Goal: Entertainment & Leisure: Consume media (video, audio)

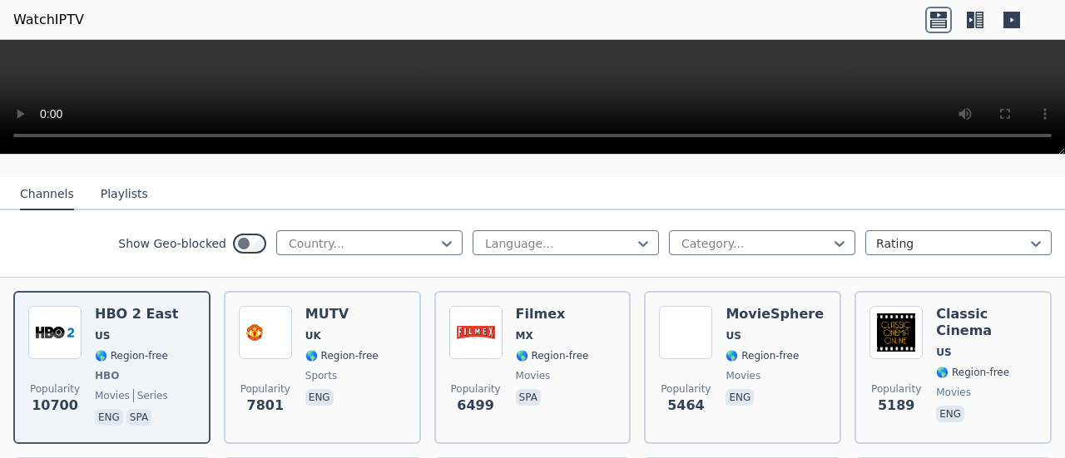
scroll to position [166, 0]
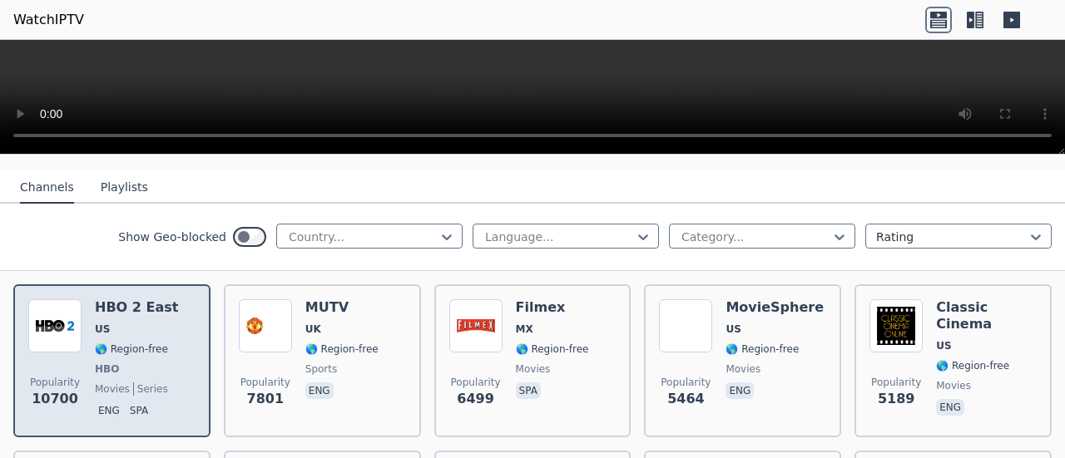
click at [151, 369] on span "HBO" at bounding box center [136, 369] width 83 height 13
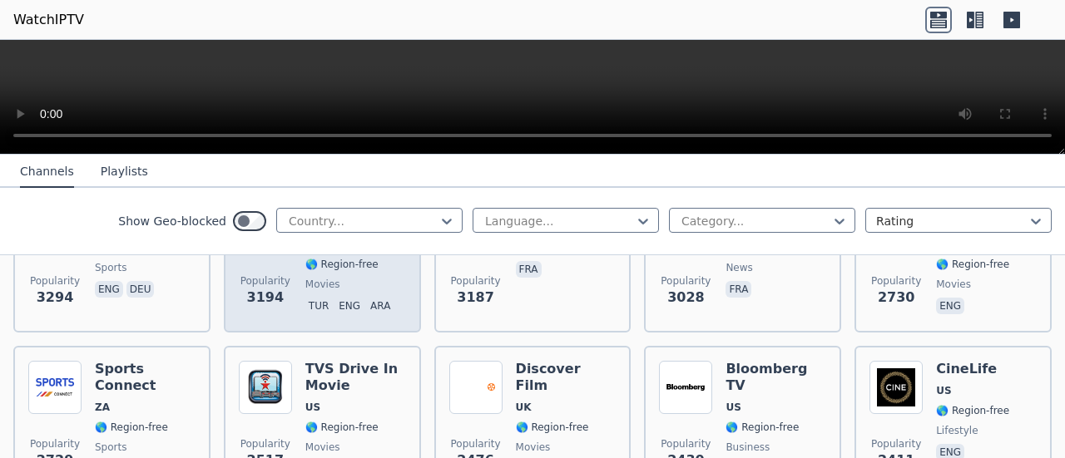
scroll to position [749, 0]
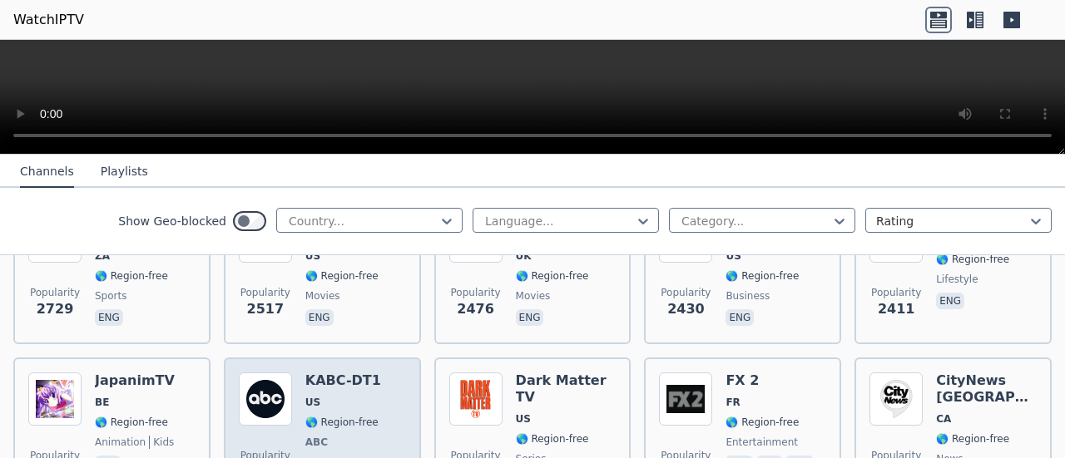
click at [311, 414] on div "KABC-DT1 US 🌎 Region-free ABC news eng" at bounding box center [343, 434] width 76 height 123
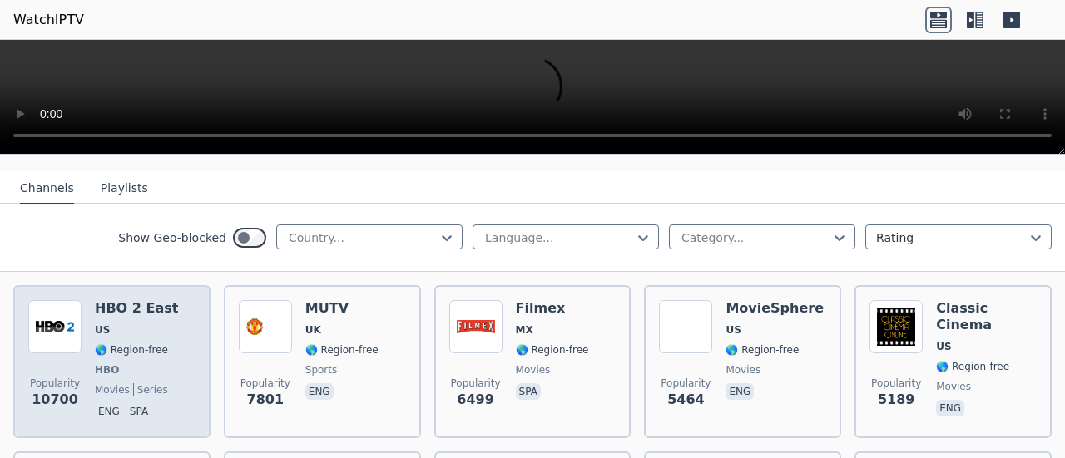
scroll to position [166, 0]
click at [123, 352] on span "🌎 Region-free" at bounding box center [131, 349] width 73 height 13
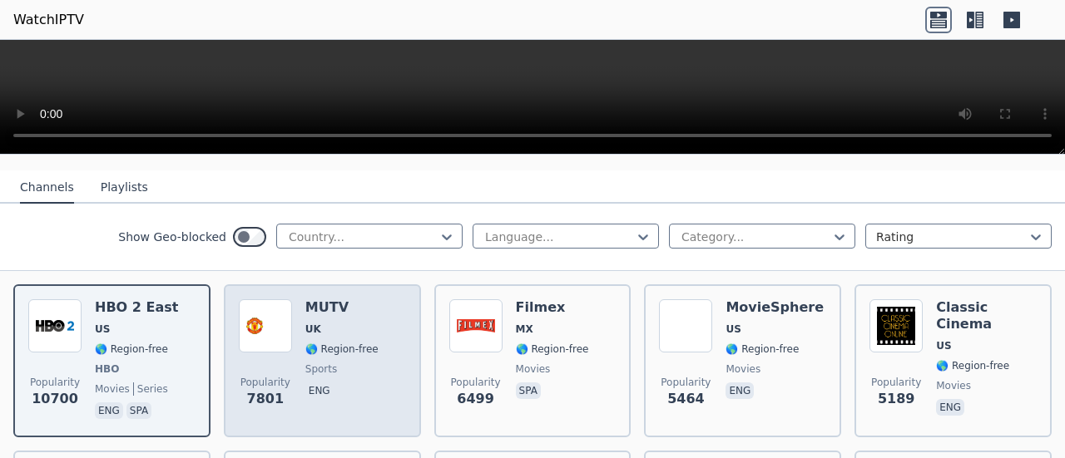
click at [295, 340] on div "Popularity 7801 MUTV [GEOGRAPHIC_DATA] 🌎 Region-free sports eng" at bounding box center [322, 361] width 167 height 123
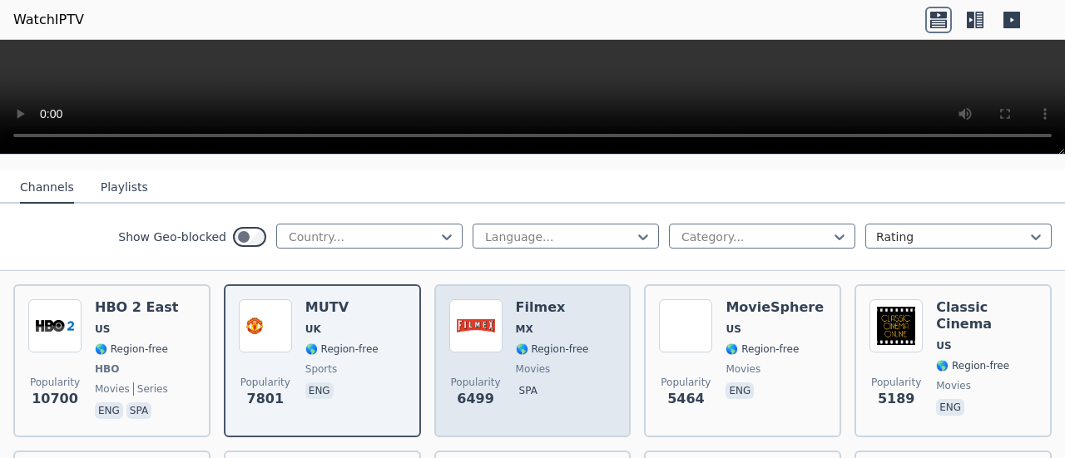
click at [538, 366] on span "movies" at bounding box center [533, 369] width 35 height 13
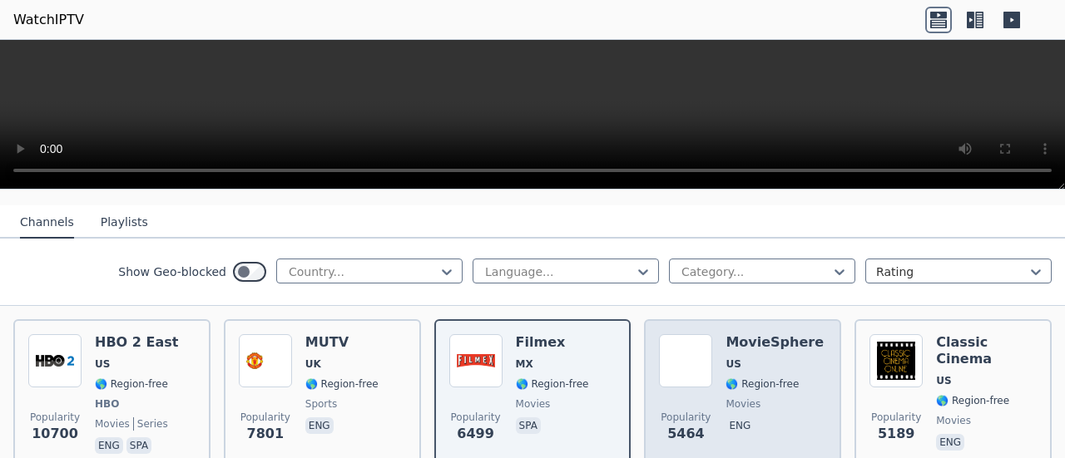
click at [756, 349] on h6 "MovieSphere" at bounding box center [775, 343] width 98 height 17
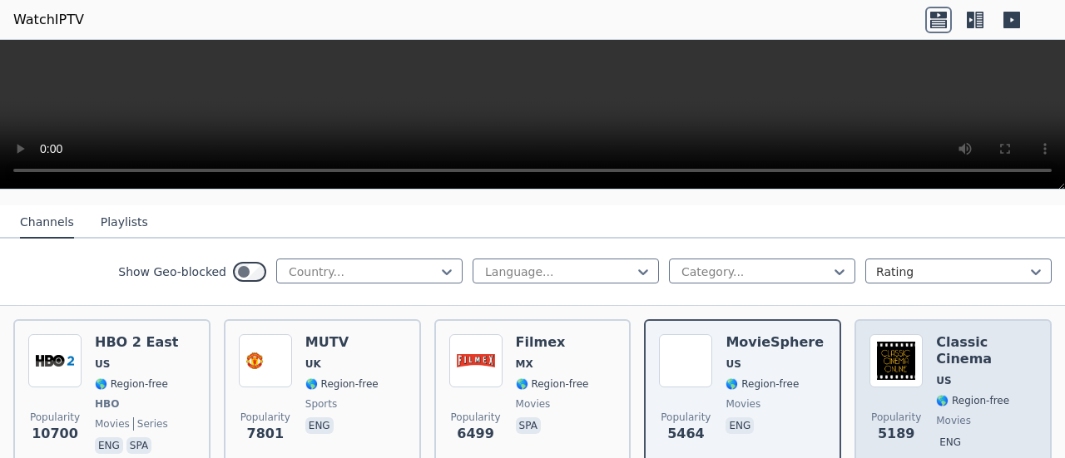
click at [902, 370] on img at bounding box center [896, 361] width 53 height 53
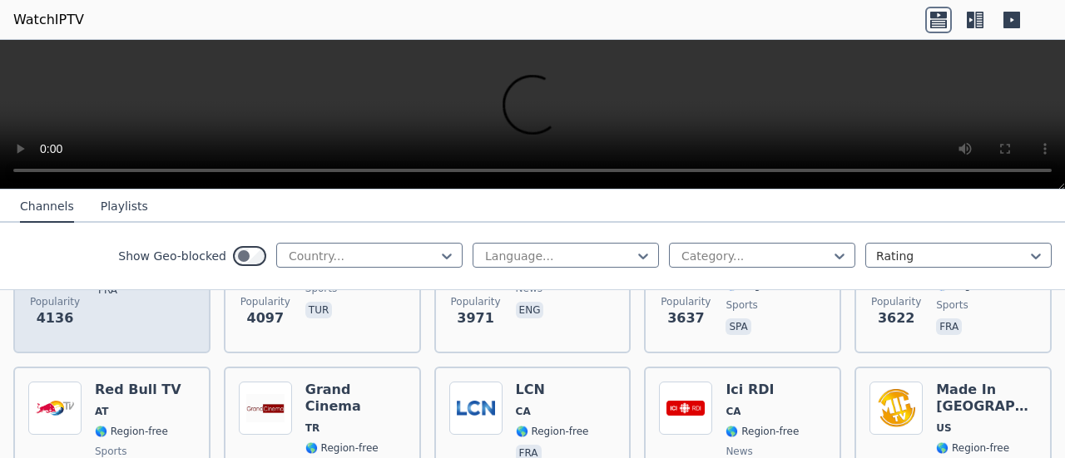
scroll to position [499, 0]
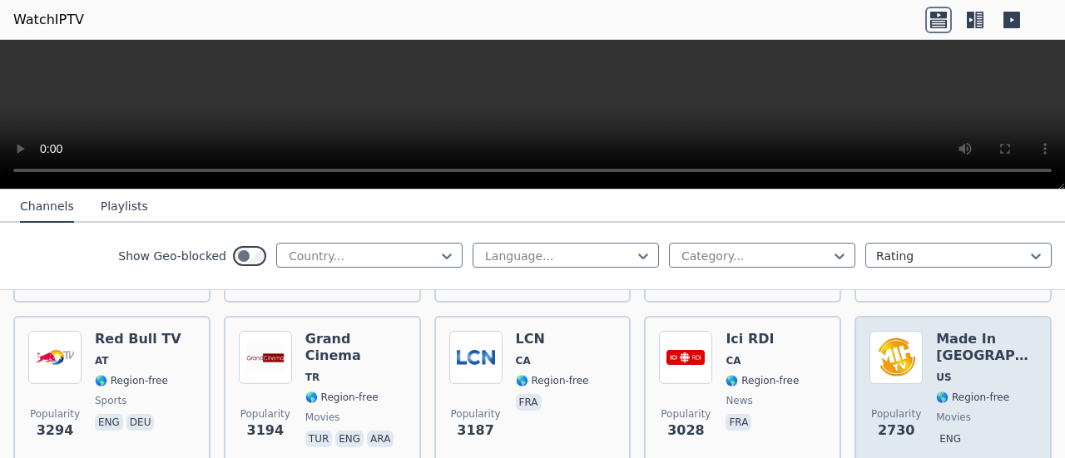
click at [936, 374] on span "US" at bounding box center [943, 377] width 15 height 13
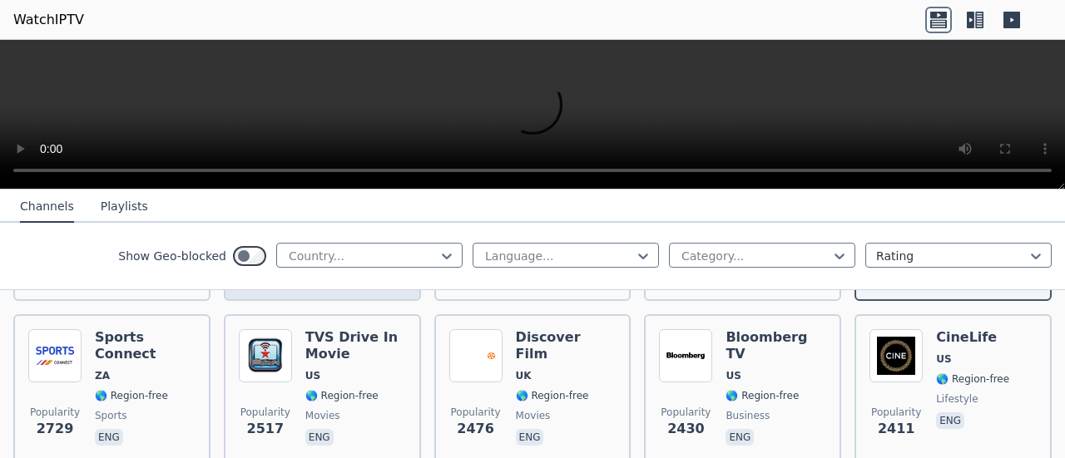
scroll to position [666, 0]
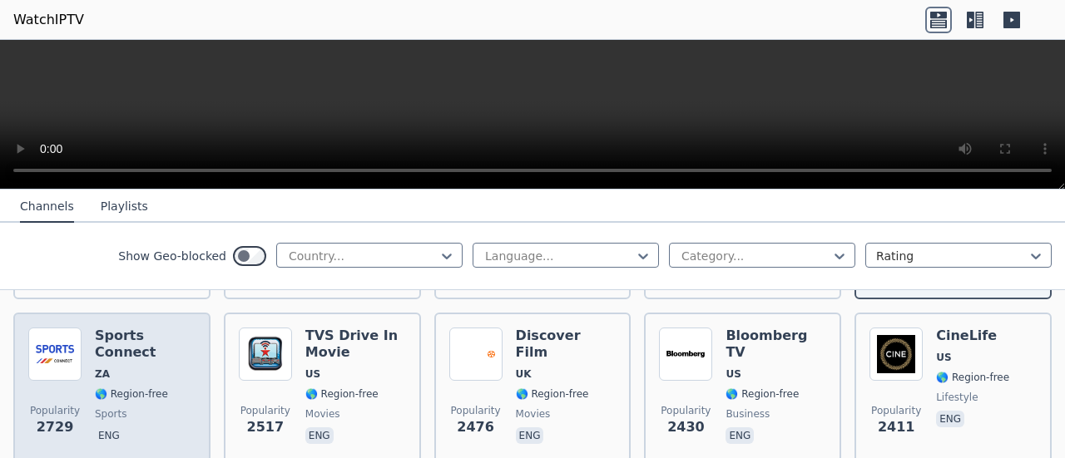
click at [117, 368] on span "ZA" at bounding box center [145, 374] width 101 height 13
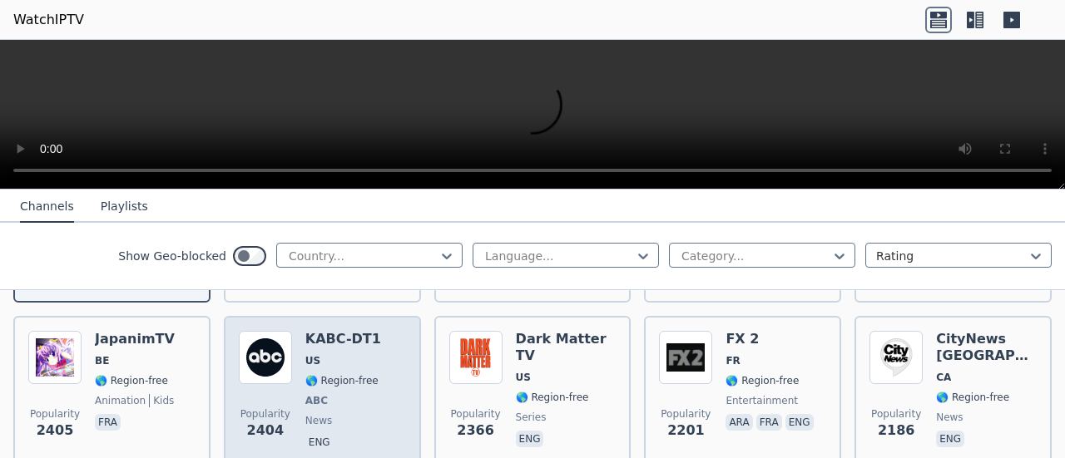
scroll to position [832, 0]
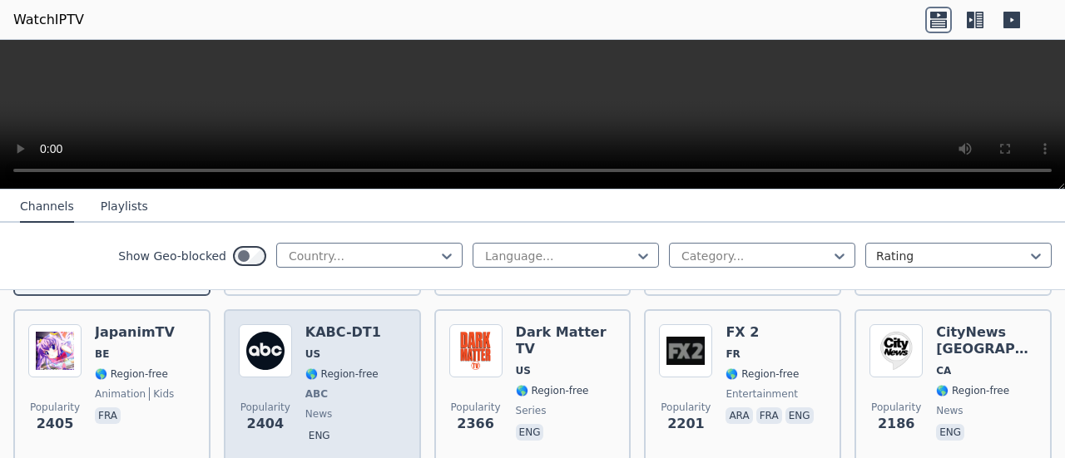
click at [373, 375] on div "Popularity 2404 KABC-DT1 US 🌎 Region-free ABC news eng" at bounding box center [322, 386] width 167 height 123
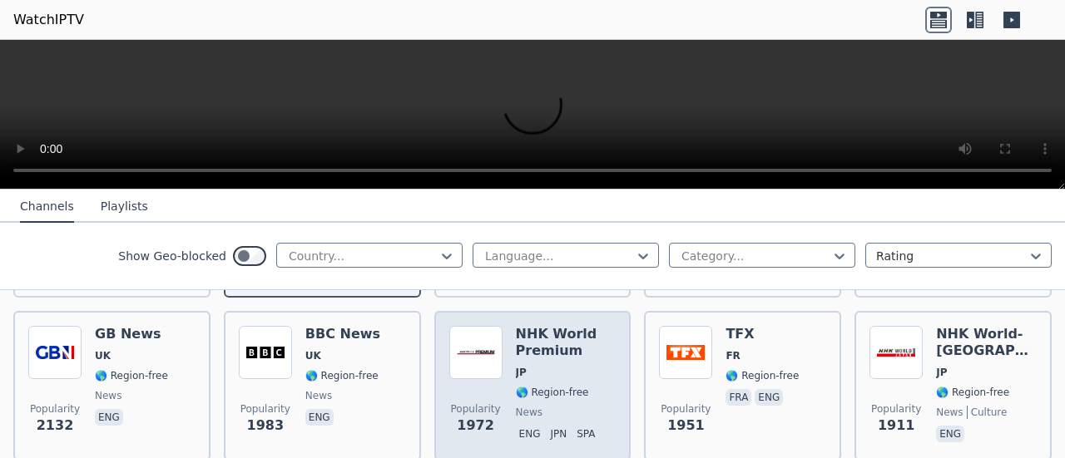
scroll to position [999, 0]
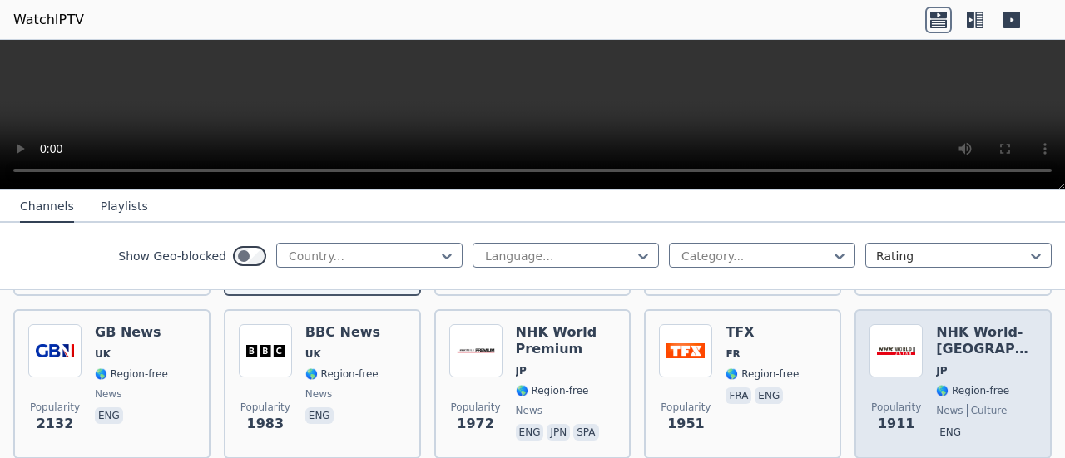
click at [940, 389] on span "🌎 Region-free" at bounding box center [972, 390] width 73 height 13
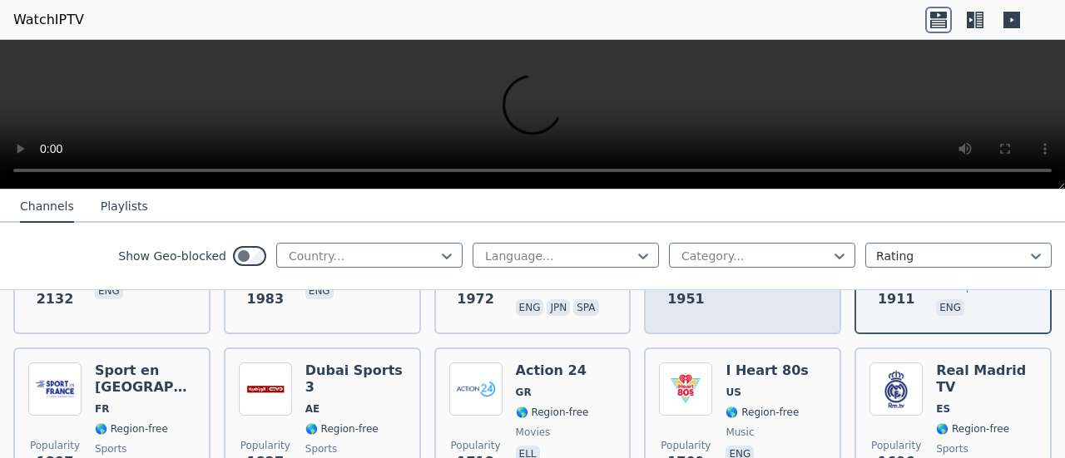
scroll to position [1165, 0]
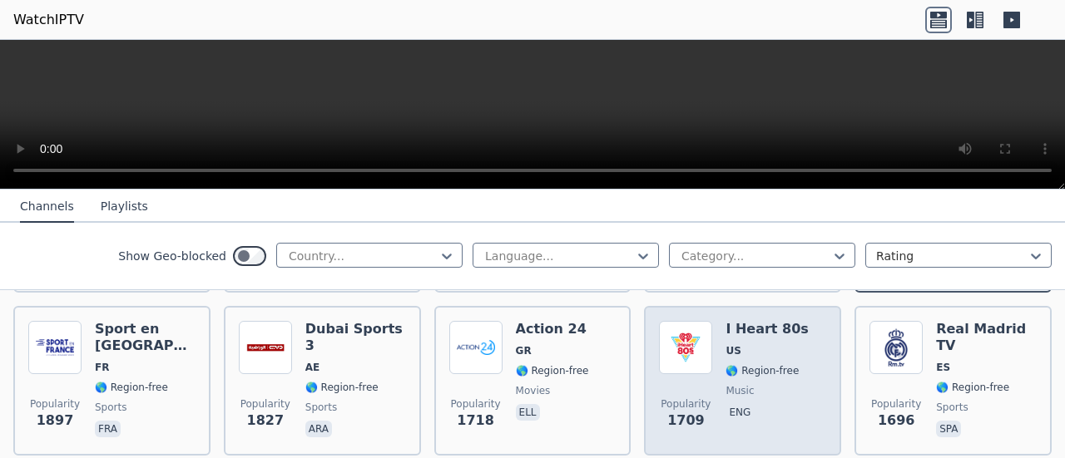
click at [697, 388] on span "Popularity 1709" at bounding box center [685, 414] width 53 height 53
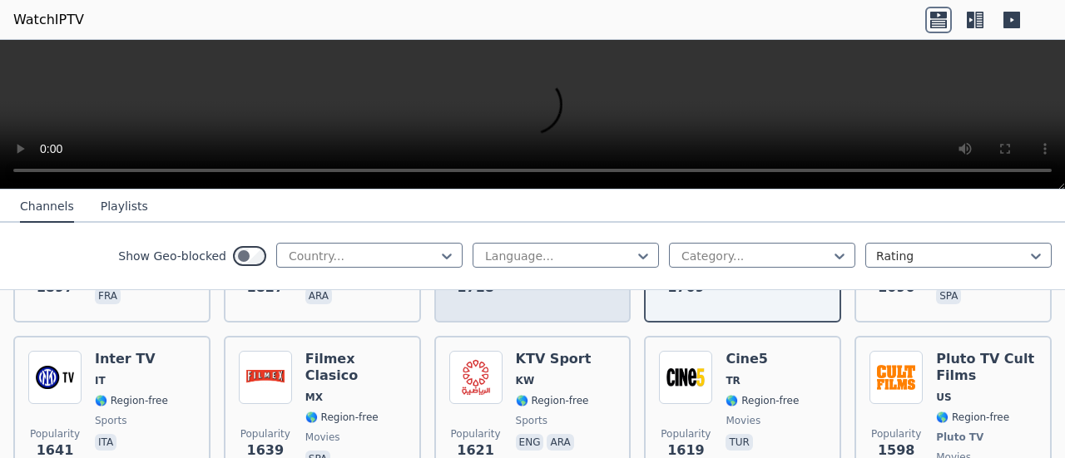
scroll to position [1331, 0]
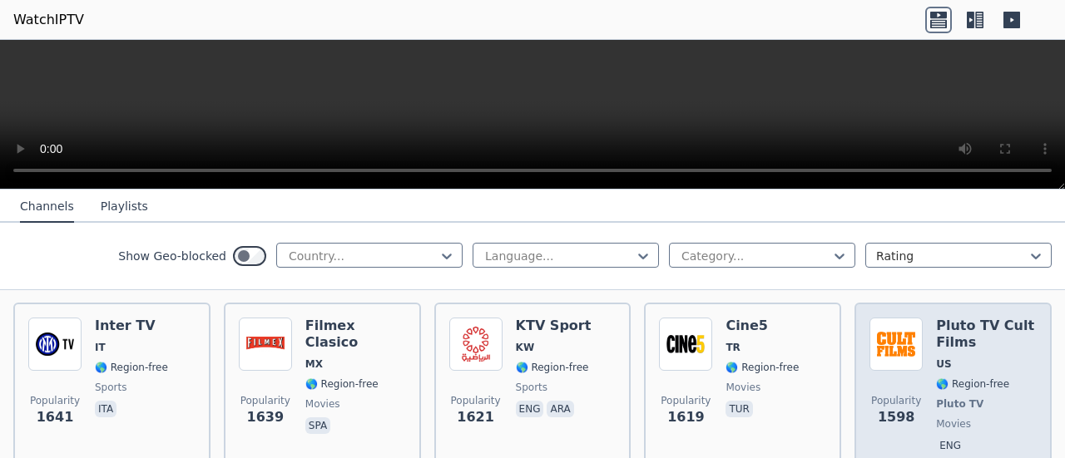
click at [964, 380] on span "🌎 Region-free" at bounding box center [972, 384] width 73 height 13
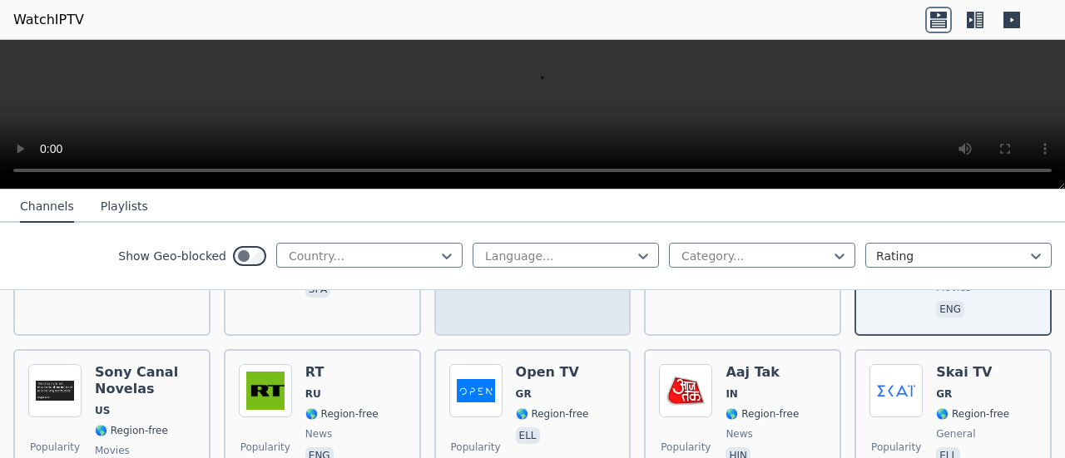
scroll to position [1498, 0]
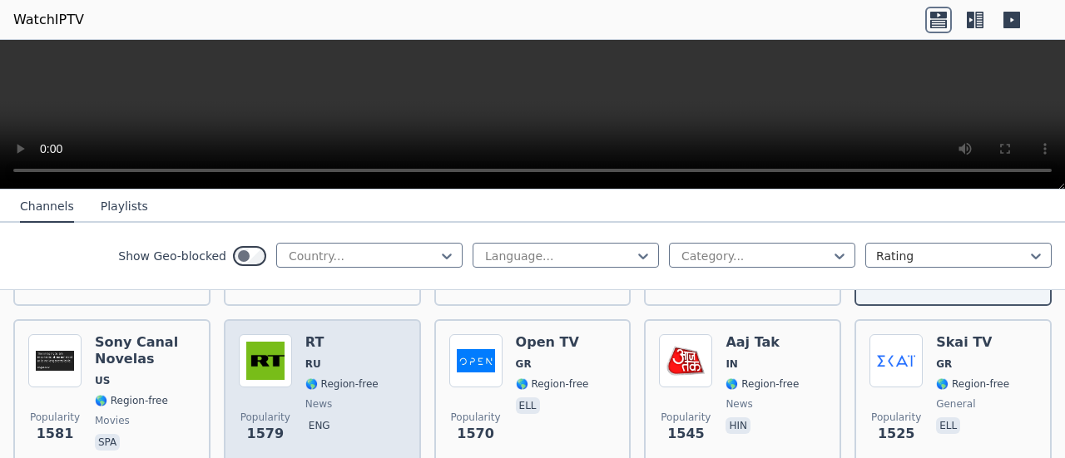
click at [356, 384] on span "🌎 Region-free" at bounding box center [341, 384] width 73 height 13
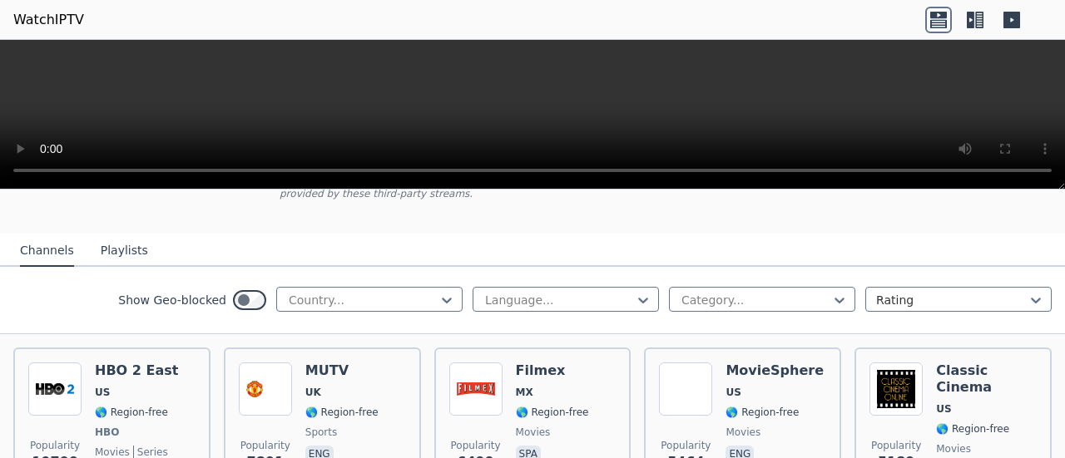
scroll to position [166, 0]
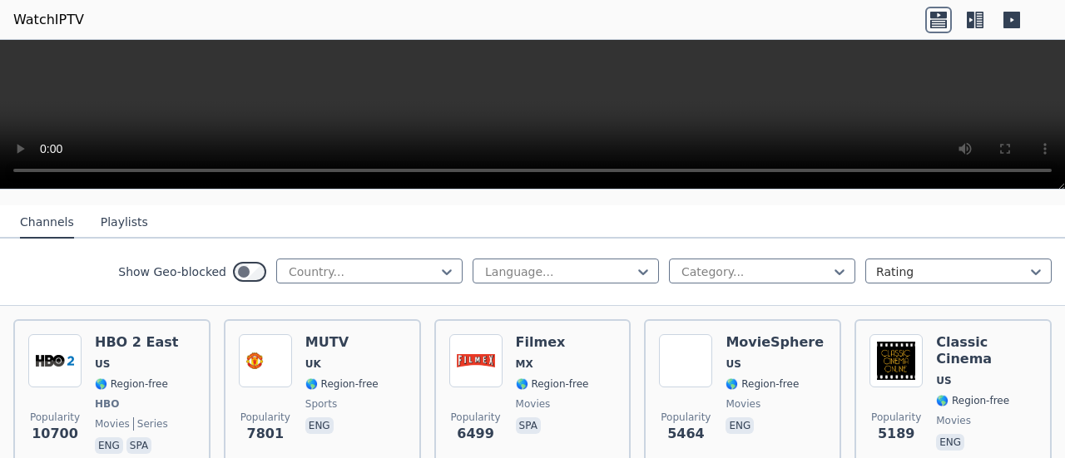
click at [138, 221] on button "Playlists" at bounding box center [124, 223] width 47 height 32
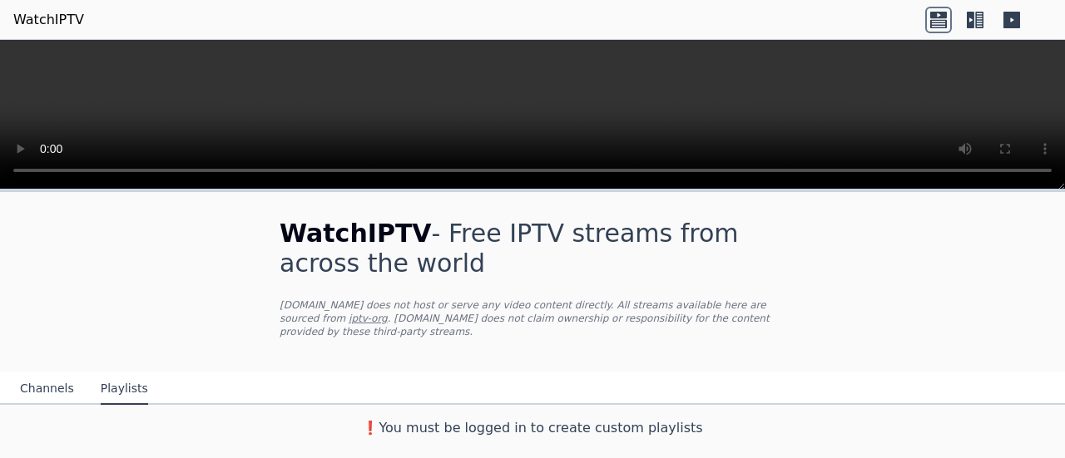
scroll to position [0, 0]
click at [45, 389] on button "Channels" at bounding box center [47, 390] width 54 height 32
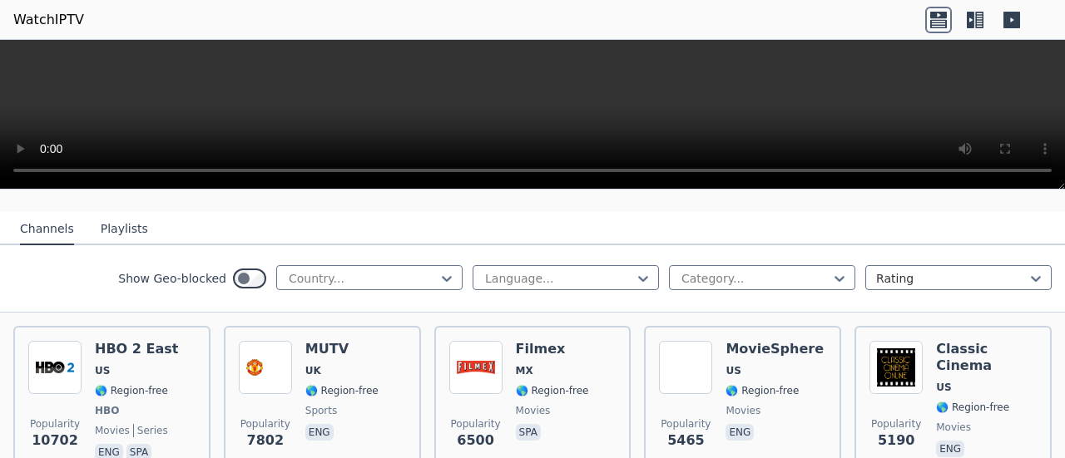
scroll to position [166, 0]
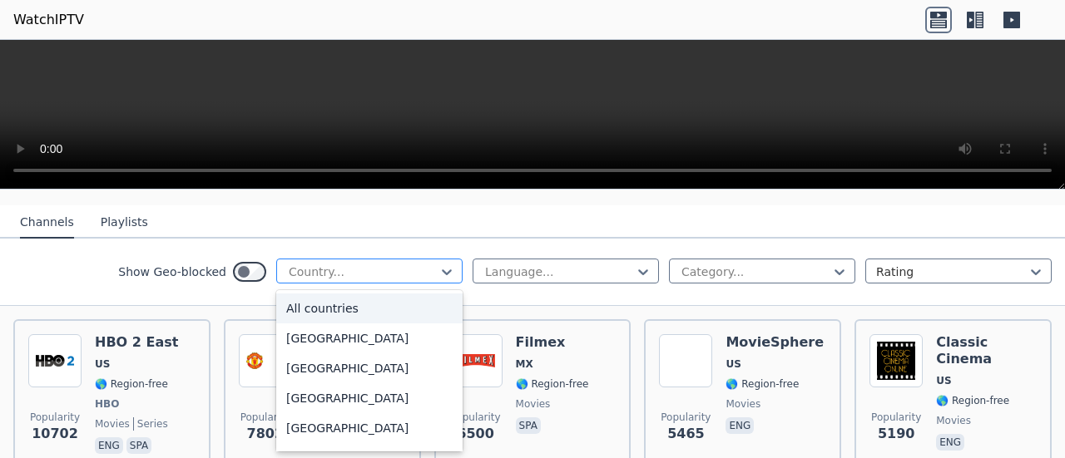
click at [376, 275] on div at bounding box center [362, 272] width 151 height 17
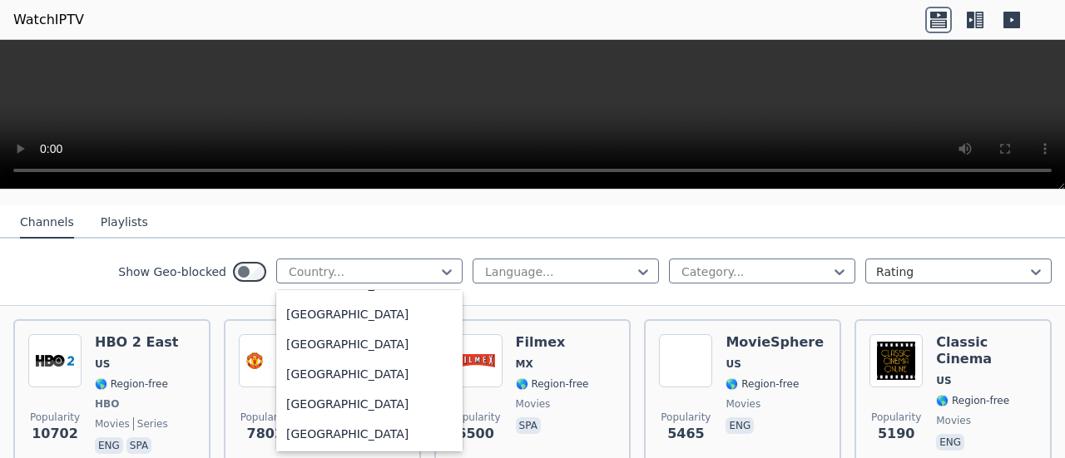
scroll to position [749, 0]
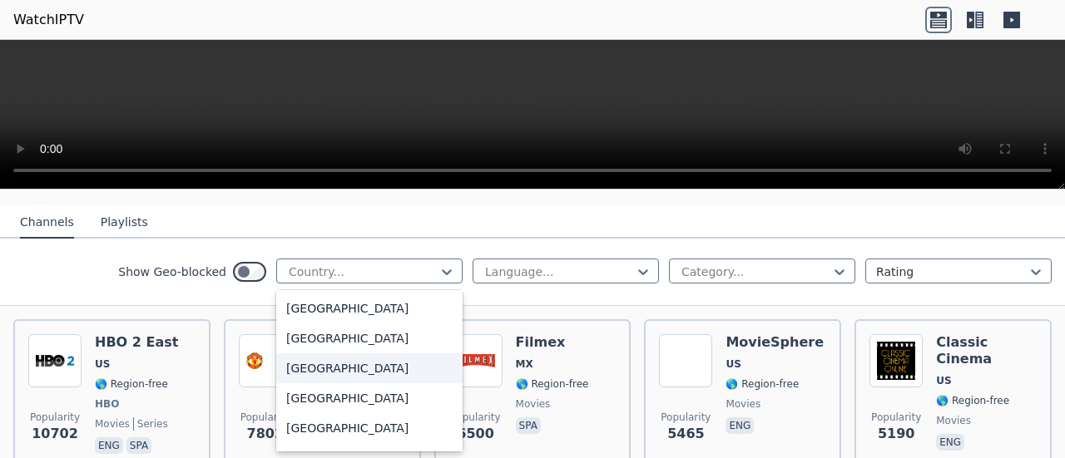
click at [355, 363] on div "[GEOGRAPHIC_DATA]" at bounding box center [369, 369] width 186 height 30
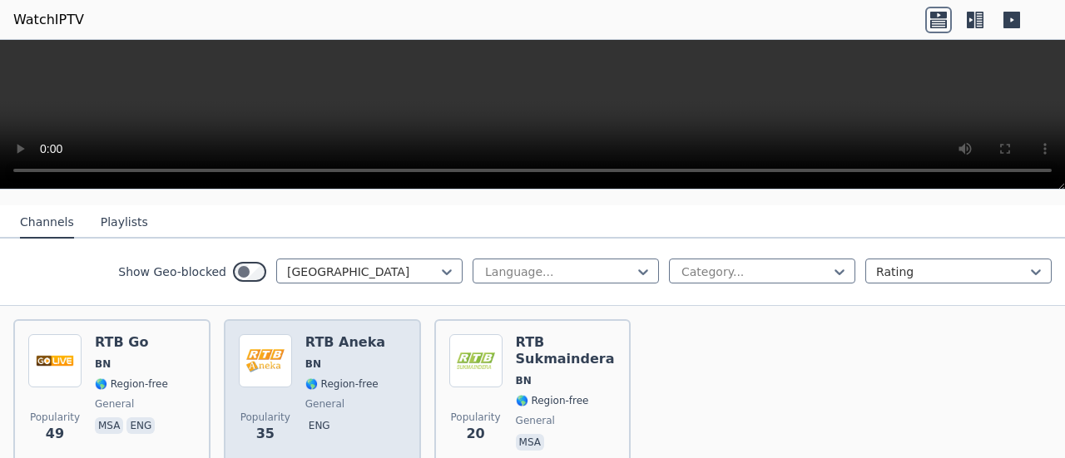
scroll to position [163, 0]
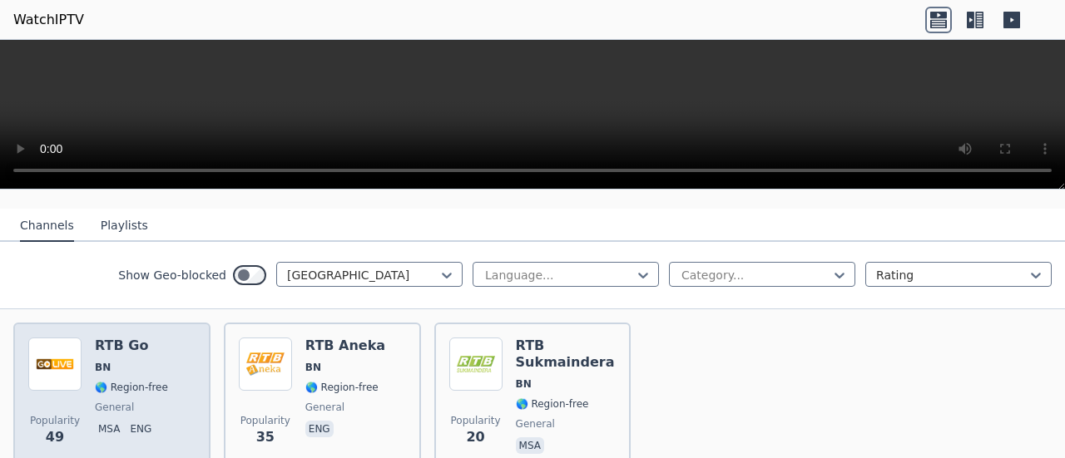
click at [142, 394] on div "RTB Go BN 🌎 Region-free general msa eng" at bounding box center [131, 398] width 73 height 120
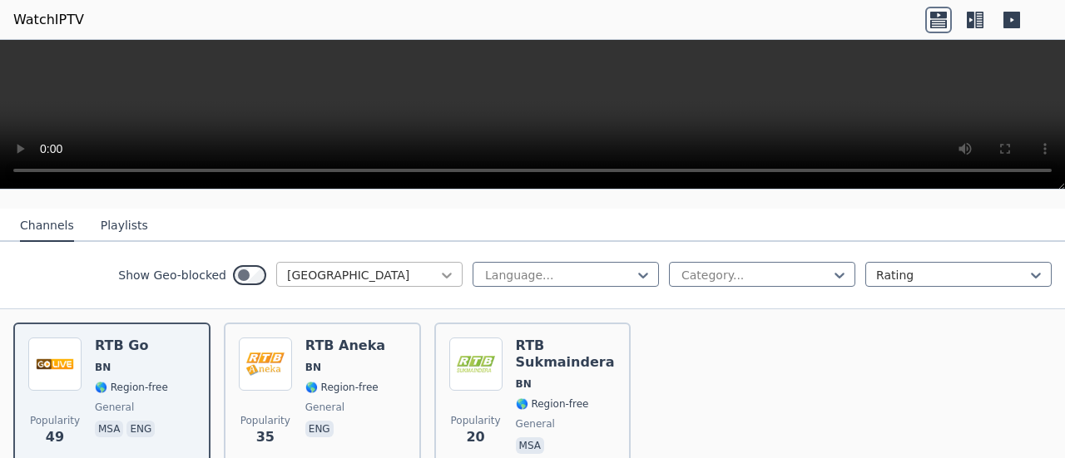
click at [439, 274] on icon at bounding box center [447, 275] width 17 height 17
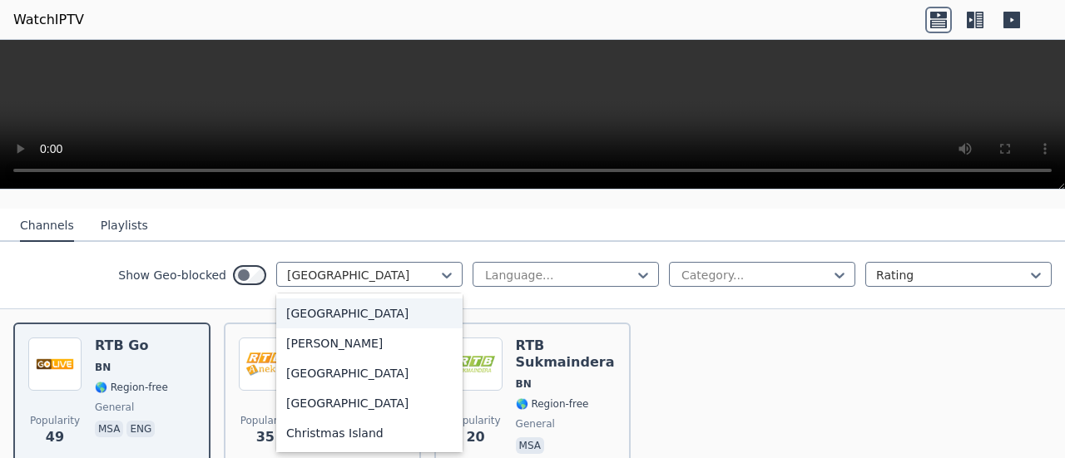
scroll to position [1102, 0]
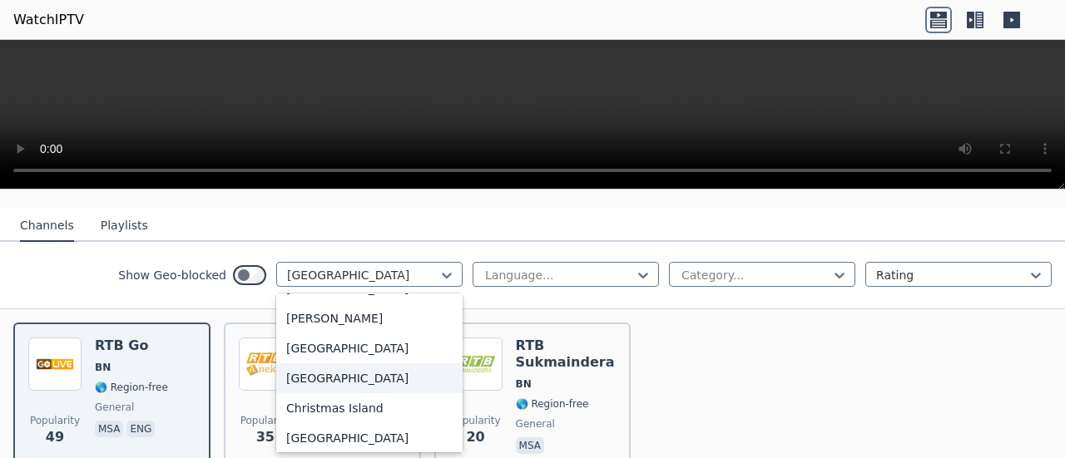
click at [333, 384] on div "[GEOGRAPHIC_DATA]" at bounding box center [369, 379] width 186 height 30
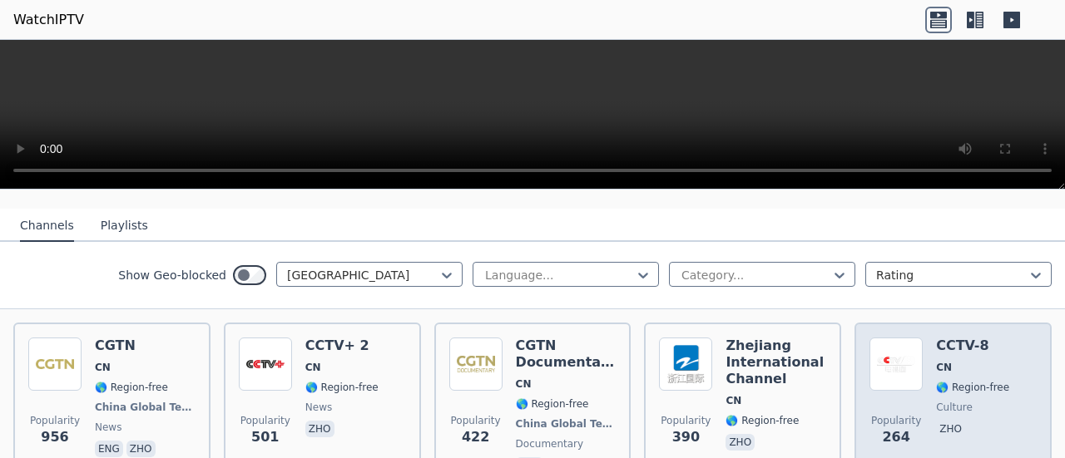
click at [911, 385] on img at bounding box center [896, 364] width 53 height 53
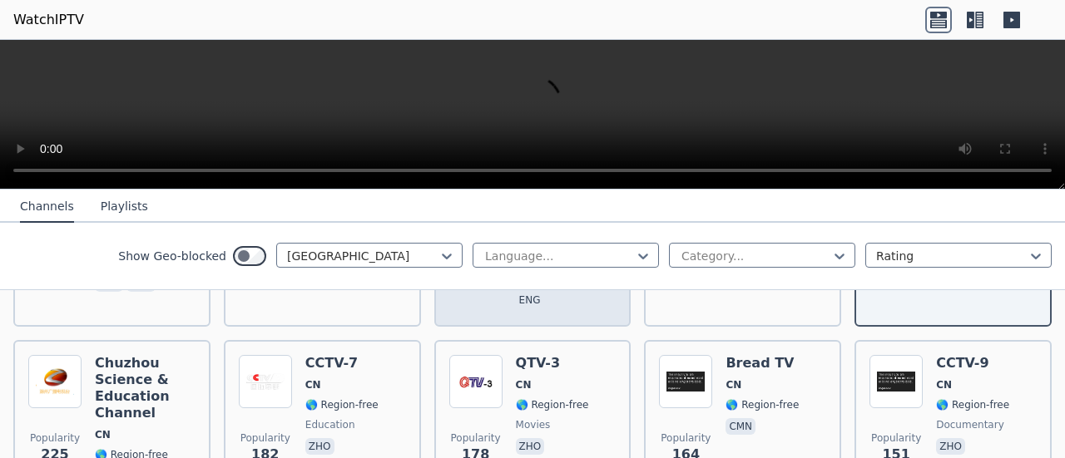
scroll to position [330, 0]
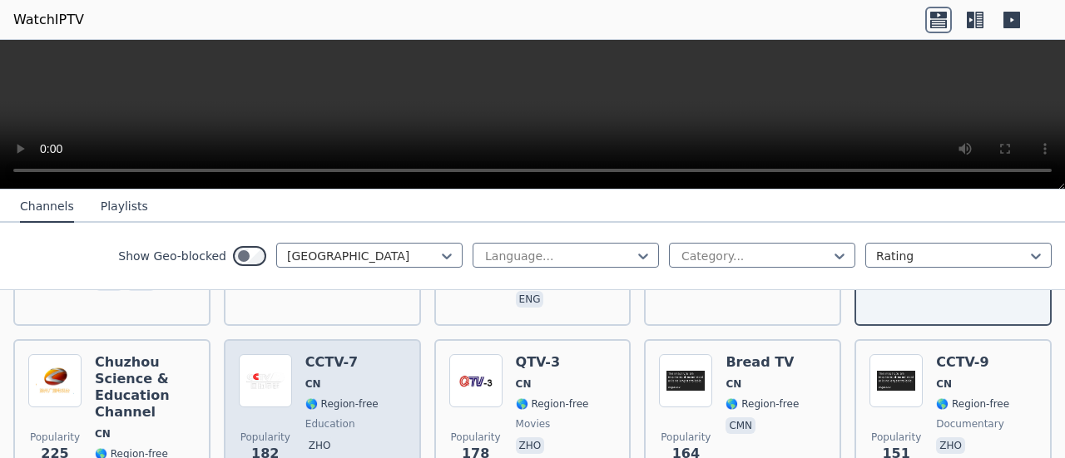
click at [339, 408] on span "🌎 Region-free" at bounding box center [341, 404] width 73 height 13
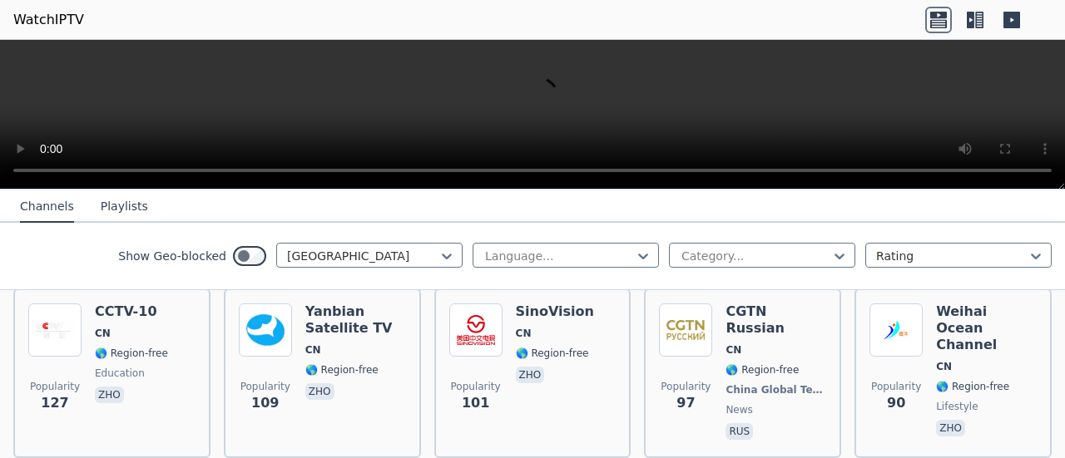
scroll to position [579, 0]
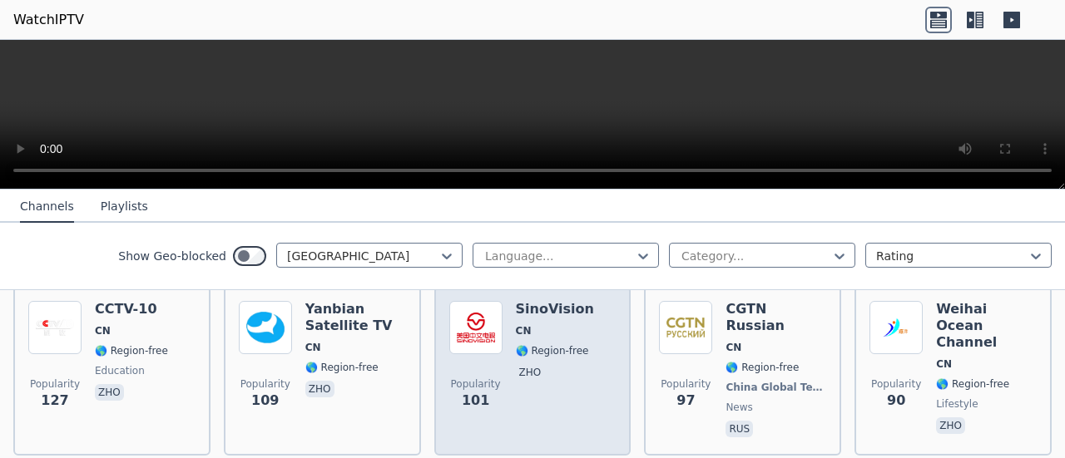
click at [520, 369] on p "zho" at bounding box center [530, 372] width 29 height 17
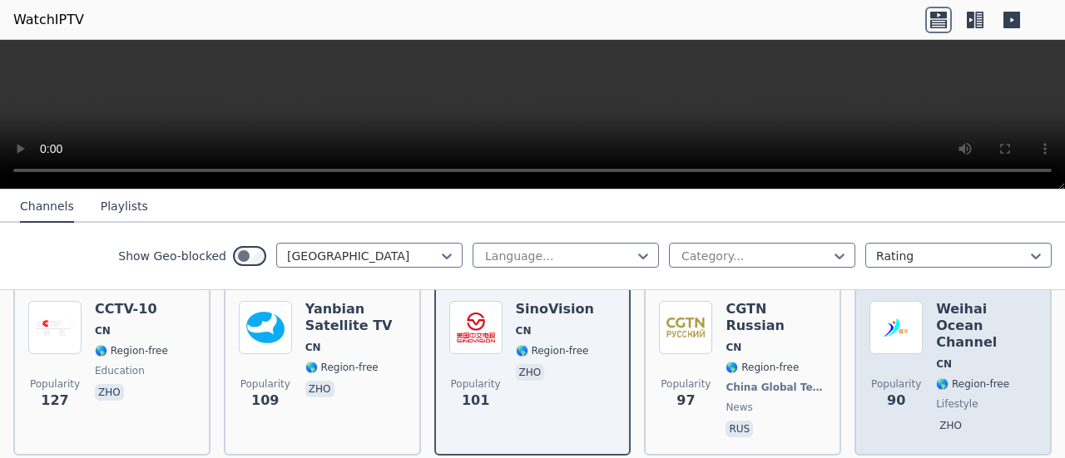
click at [936, 375] on div "Weihai Ocean Channel CN 🌎 Region-free lifestyle zho" at bounding box center [986, 371] width 101 height 140
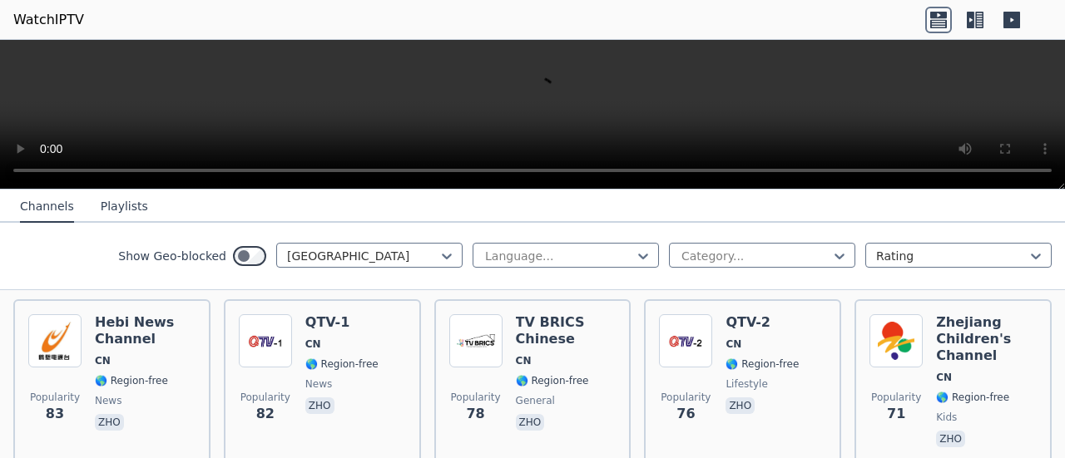
scroll to position [746, 0]
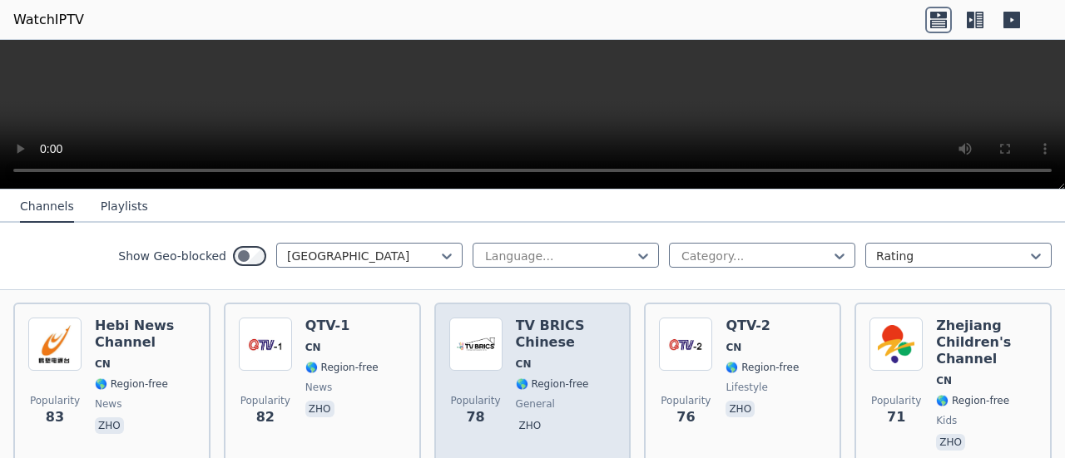
click at [534, 358] on span "CN" at bounding box center [566, 364] width 101 height 13
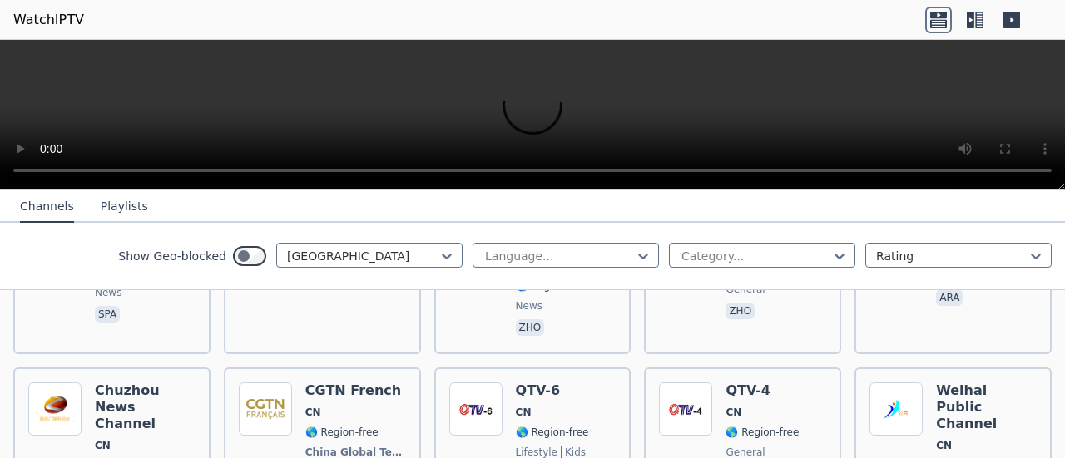
scroll to position [905, 0]
